Goal: Book appointment/travel/reservation

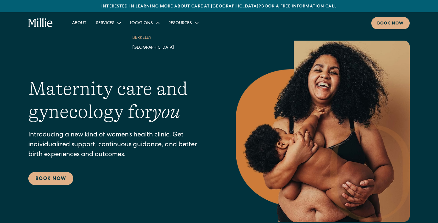
click at [141, 39] on link "Berkeley" at bounding box center [153, 37] width 51 height 10
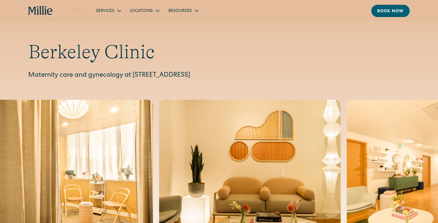
click at [82, 11] on link "About" at bounding box center [79, 11] width 24 height 10
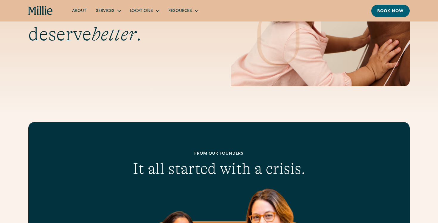
scroll to position [411, 0]
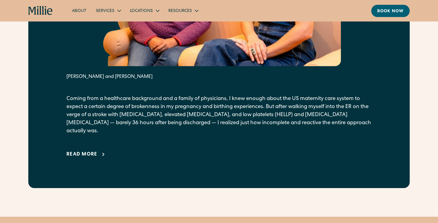
click at [93, 151] on div "Read more" at bounding box center [81, 154] width 31 height 7
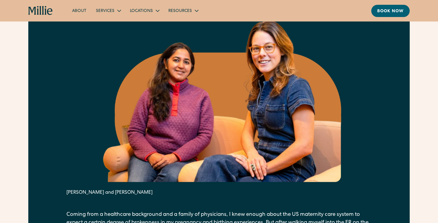
scroll to position [0, 0]
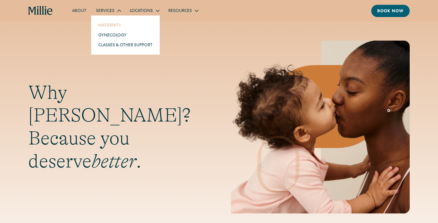
click at [108, 27] on link "Maternity" at bounding box center [126, 25] width 64 height 10
click at [111, 33] on link "Gynecology" at bounding box center [126, 35] width 64 height 10
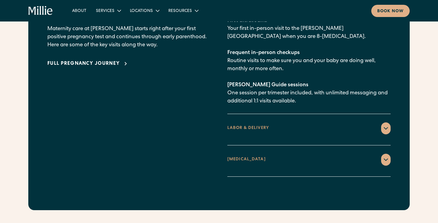
scroll to position [922, 0]
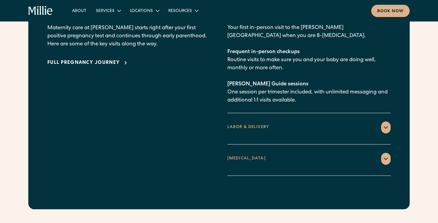
click at [248, 121] on div "LABOR & DELIVERY" at bounding box center [308, 127] width 163 height 12
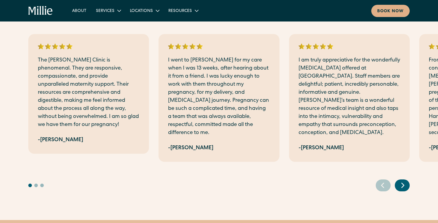
scroll to position [1186, 0]
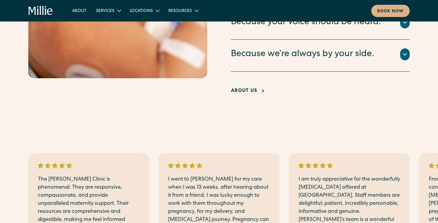
click at [252, 87] on div "About Us" at bounding box center [244, 90] width 26 height 7
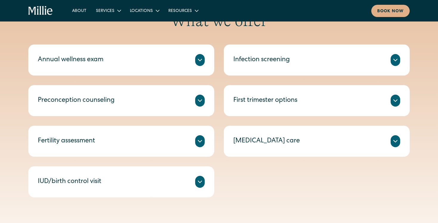
scroll to position [291, 0]
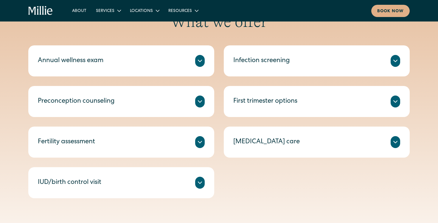
click at [198, 105] on icon at bounding box center [199, 101] width 7 height 7
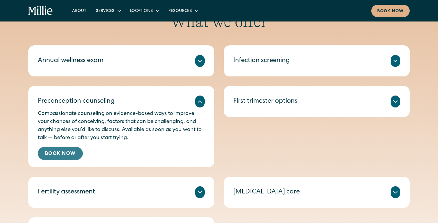
click at [59, 149] on link "Book Now" at bounding box center [60, 153] width 45 height 13
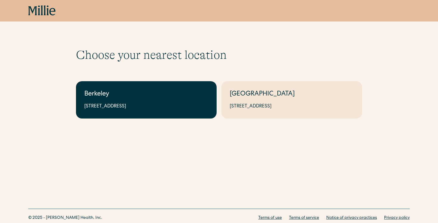
click at [142, 111] on link "Berkeley [STREET_ADDRESS]" at bounding box center [146, 99] width 141 height 37
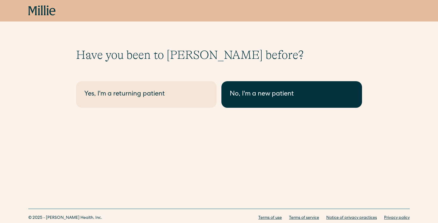
click at [287, 97] on div "No, I'm a new patient" at bounding box center [292, 94] width 124 height 10
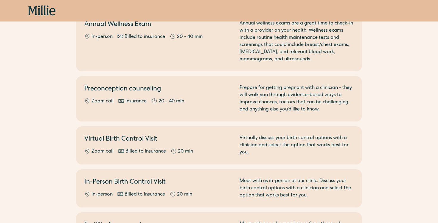
scroll to position [72, 0]
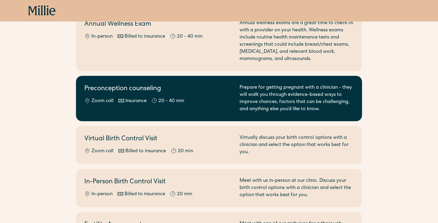
click at [342, 99] on div "Prepare for getting pregnant with a clinician - they will walk you through evid…" at bounding box center [297, 98] width 114 height 29
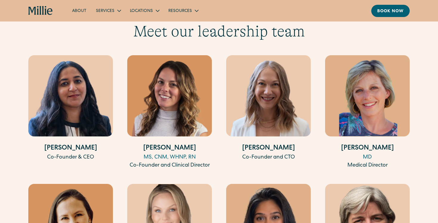
scroll to position [1122, 0]
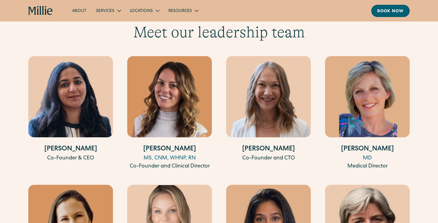
click at [361, 92] on img at bounding box center [367, 96] width 85 height 81
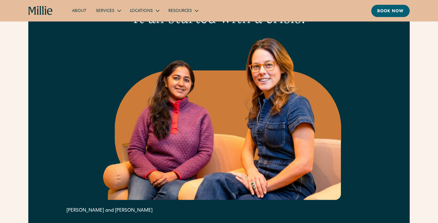
scroll to position [0, 0]
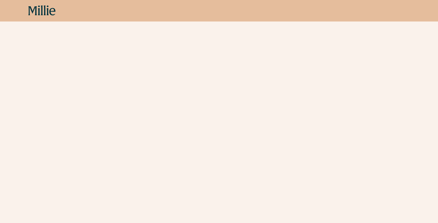
scroll to position [399, 0]
click at [60, 128] on div "Schedule your appointment Start here if you’re planning to get pregnant and wan…" at bounding box center [219, 215] width 438 height 1133
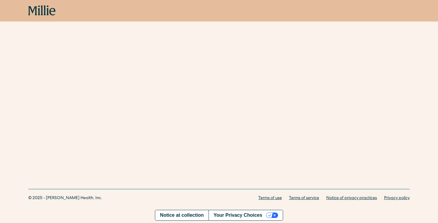
scroll to position [150, 0]
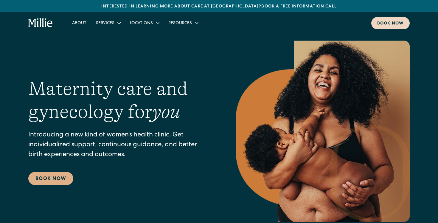
click at [394, 25] on div "Book now" at bounding box center [390, 24] width 27 height 6
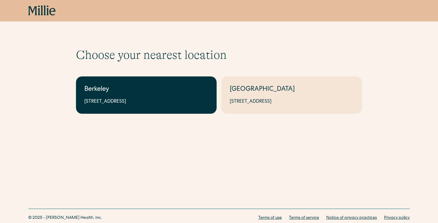
click at [163, 101] on div "[STREET_ADDRESS]" at bounding box center [146, 101] width 124 height 7
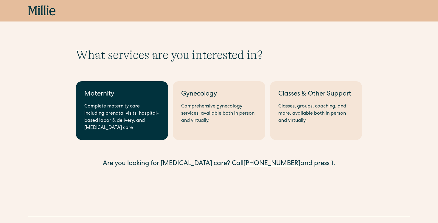
click at [131, 116] on div "Complete maternity care including prenatal visits, hospital-based labor & deliv…" at bounding box center [121, 117] width 75 height 29
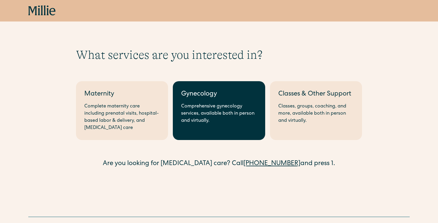
click at [219, 117] on div "Comprehensive gynecology services, available both in person and virtually." at bounding box center [218, 113] width 75 height 21
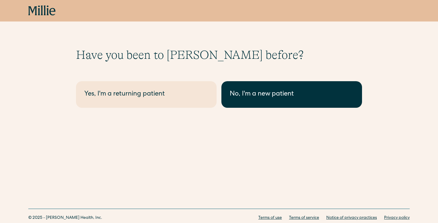
click at [249, 93] on div "No, I'm a new patient" at bounding box center [292, 94] width 124 height 10
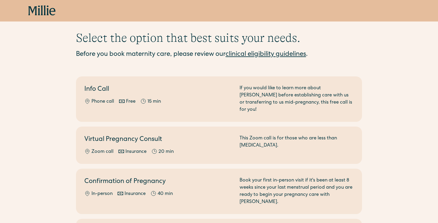
scroll to position [8, 0]
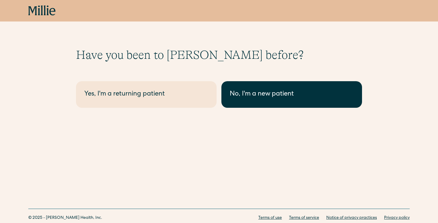
click at [247, 96] on div "No, I'm a new patient" at bounding box center [292, 94] width 124 height 10
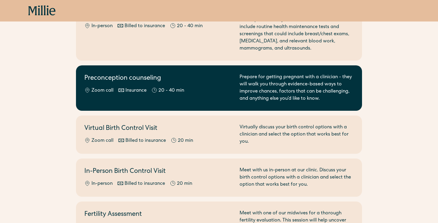
scroll to position [98, 0]
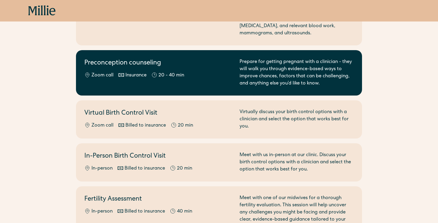
click at [193, 69] on div "Preconception counseling Zoom call Insurance 20 - 40 min" at bounding box center [158, 72] width 148 height 29
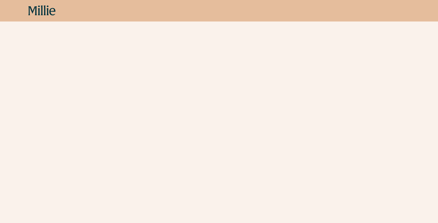
scroll to position [985, 0]
